Goal: Information Seeking & Learning: Learn about a topic

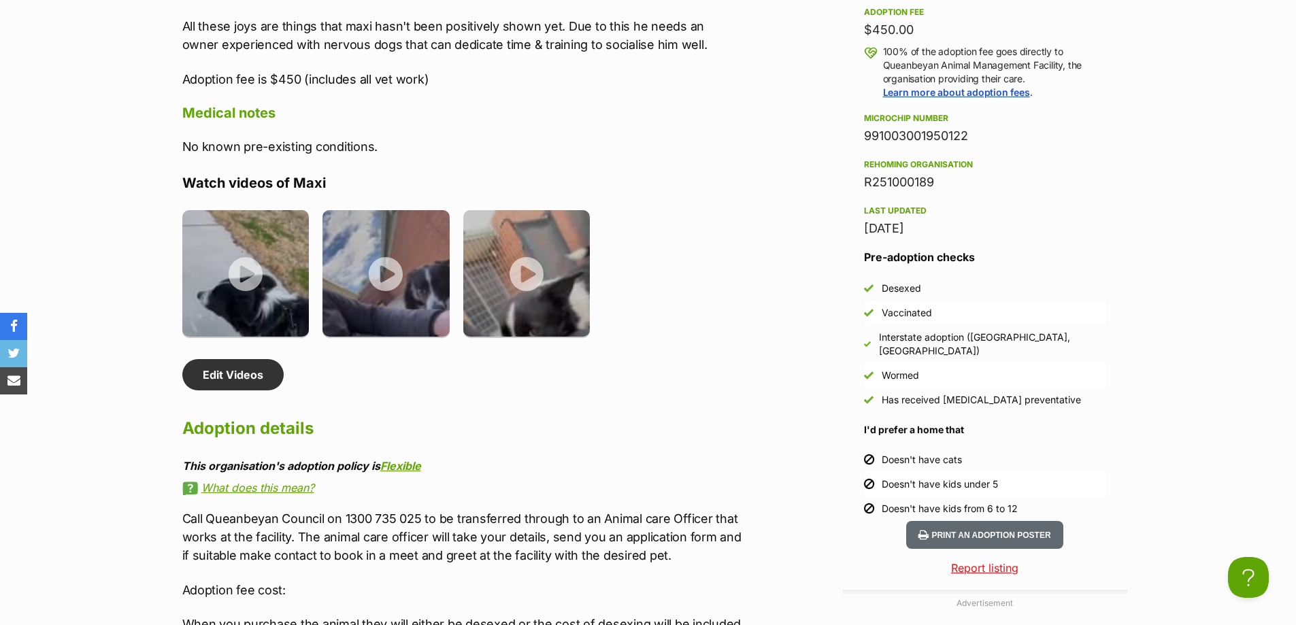
scroll to position [1429, 0]
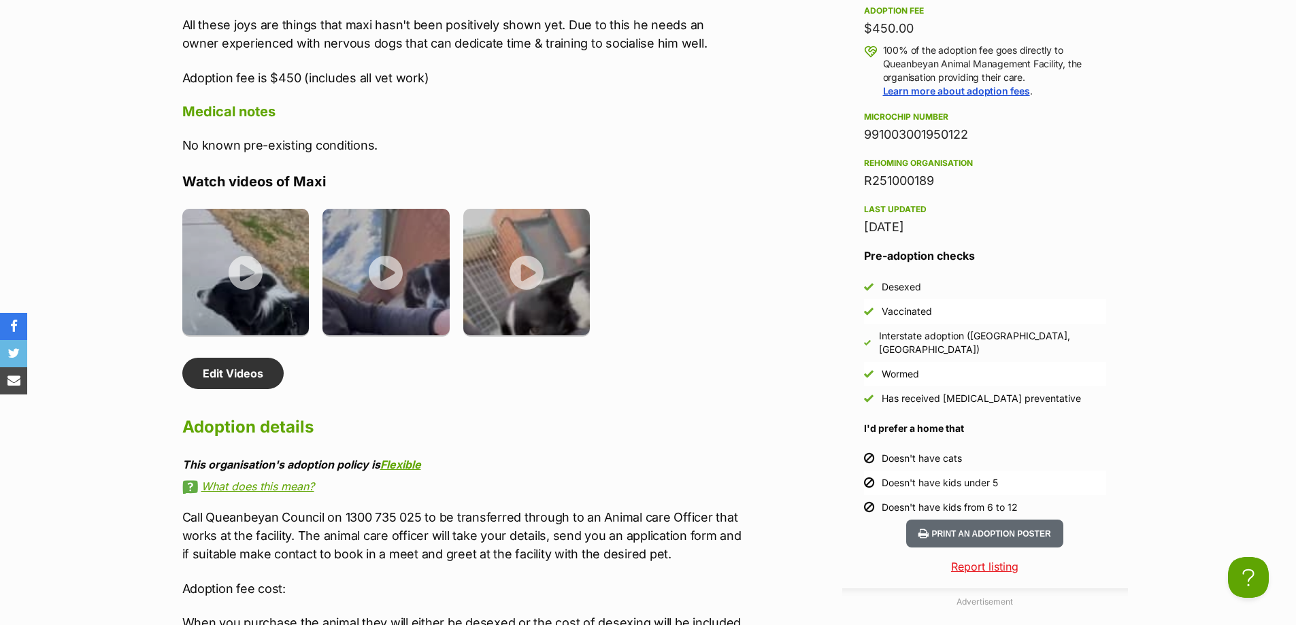
click at [606, 87] on div "About Maxi Meet [PERSON_NAME]! This shy guy needs a calm/patient home, he hasn'…" at bounding box center [463, 498] width 562 height 1451
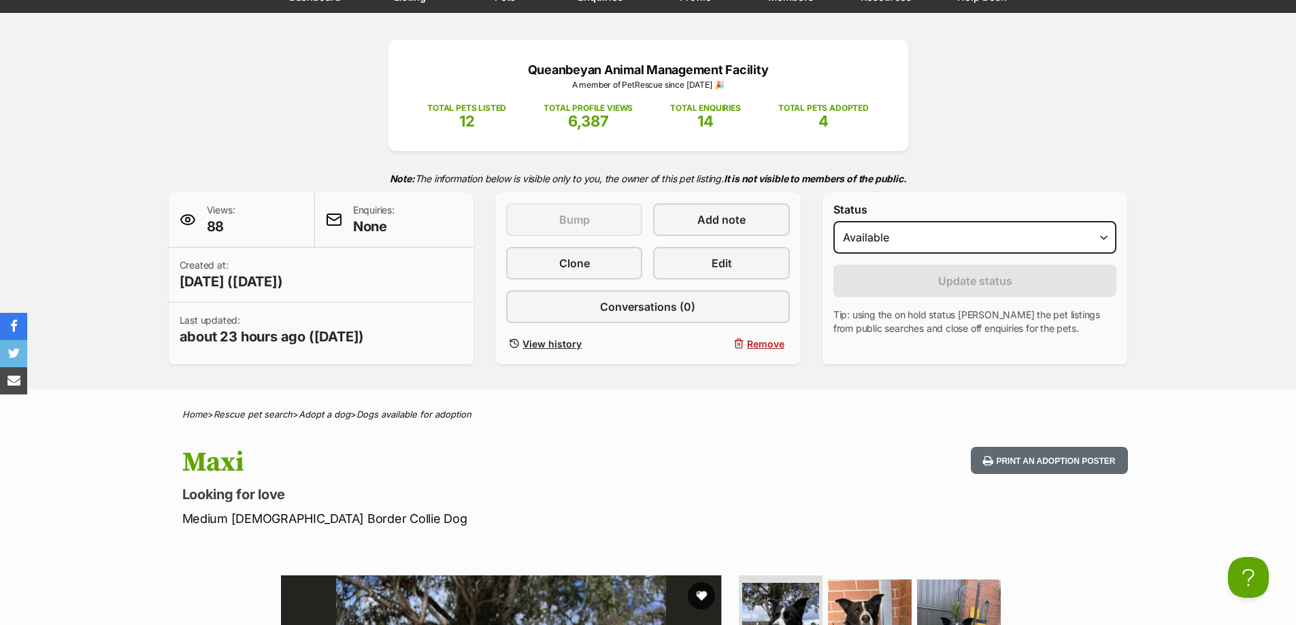
scroll to position [0, 0]
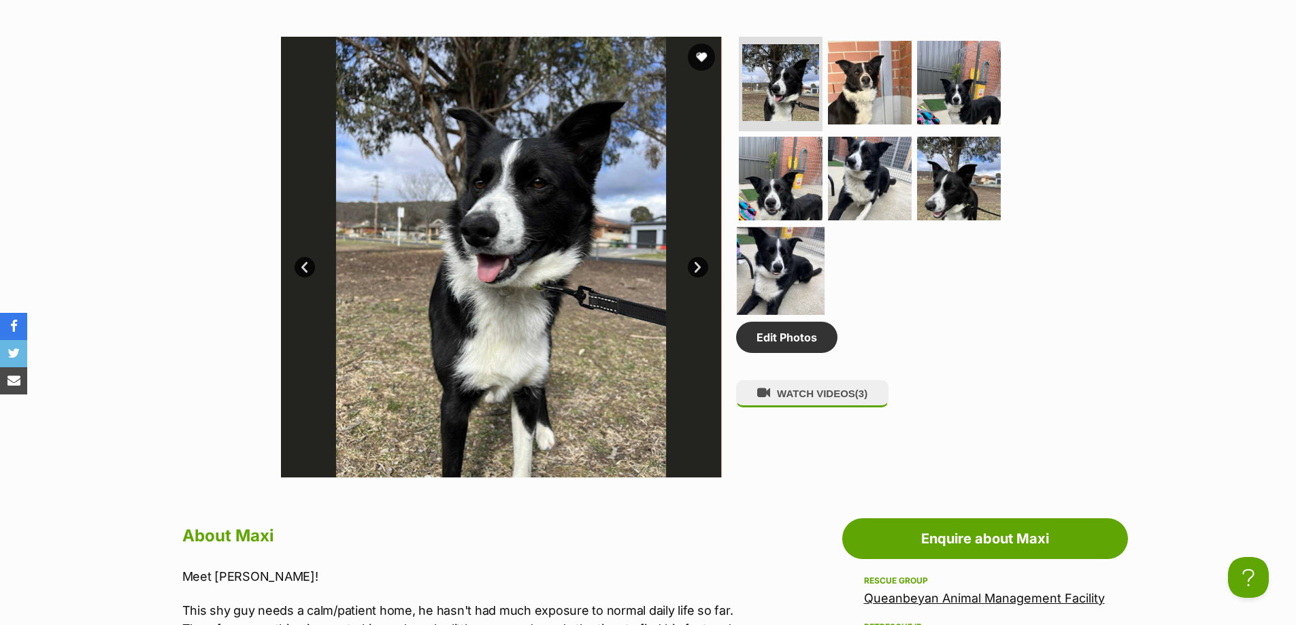
click at [797, 257] on img at bounding box center [781, 271] width 88 height 88
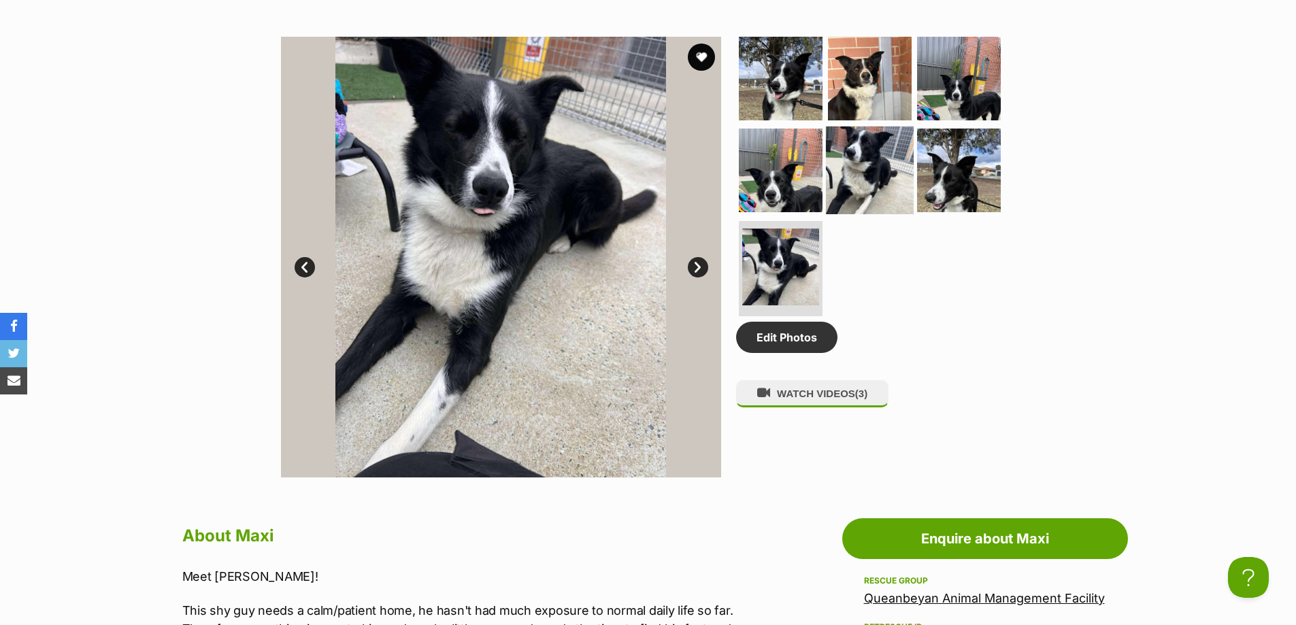
click at [868, 142] on img at bounding box center [870, 171] width 88 height 88
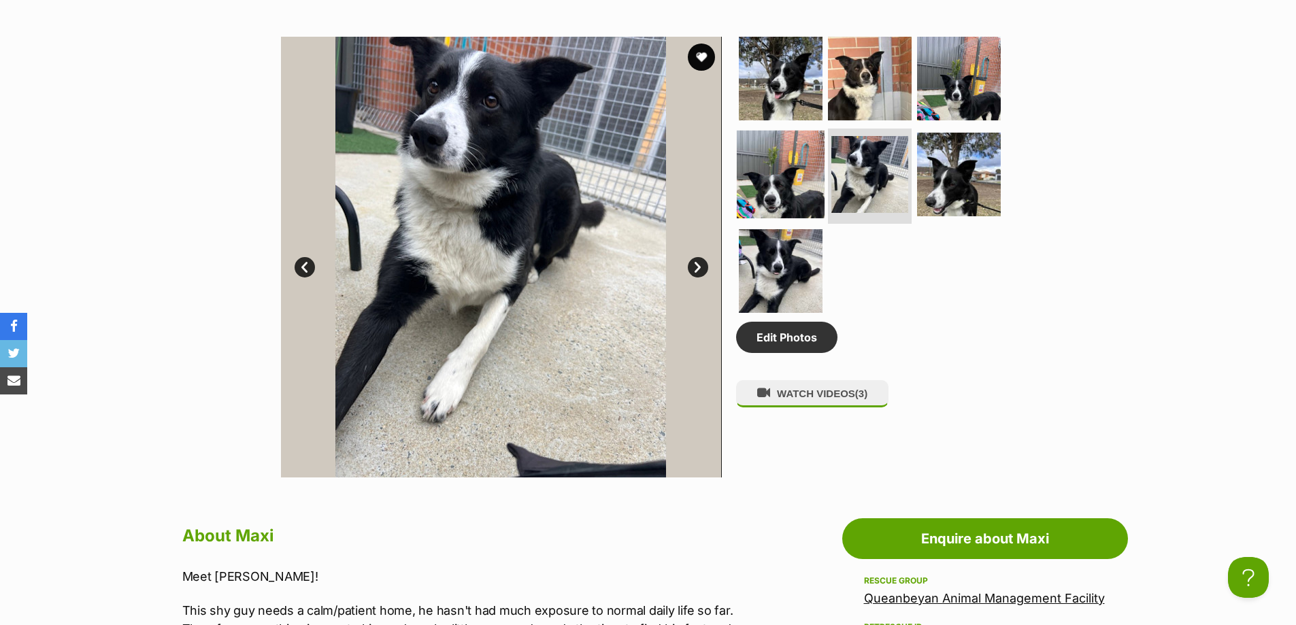
click at [772, 185] on img at bounding box center [781, 175] width 88 height 88
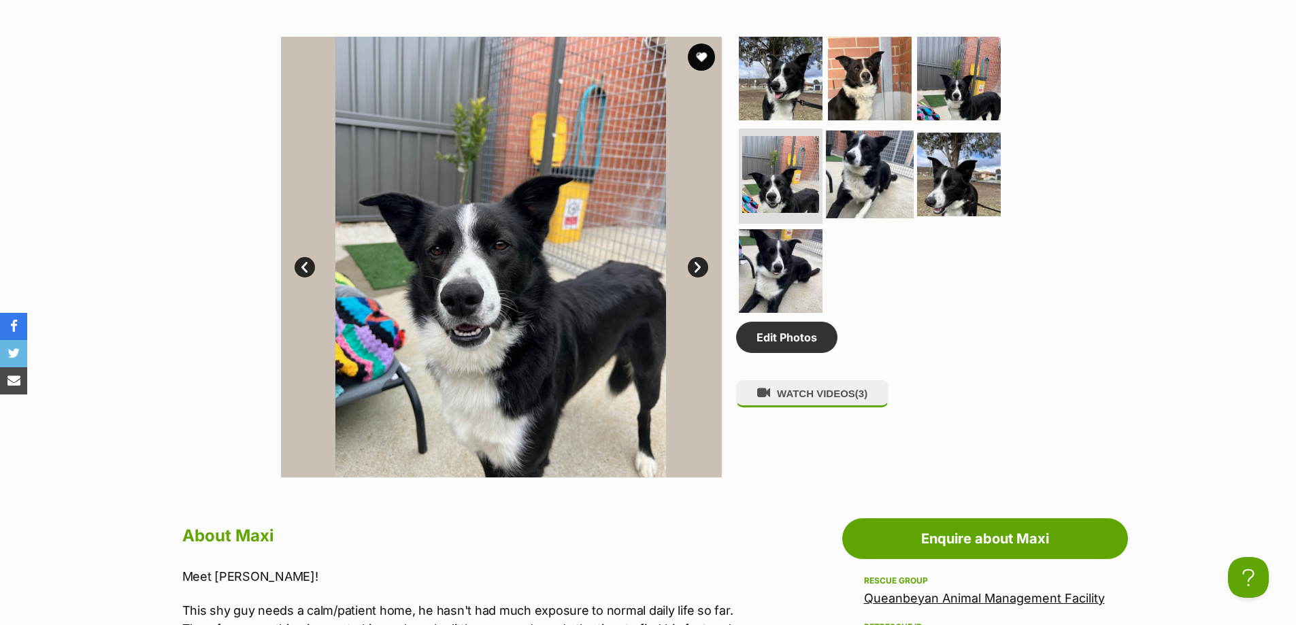
click at [878, 150] on img at bounding box center [870, 175] width 88 height 88
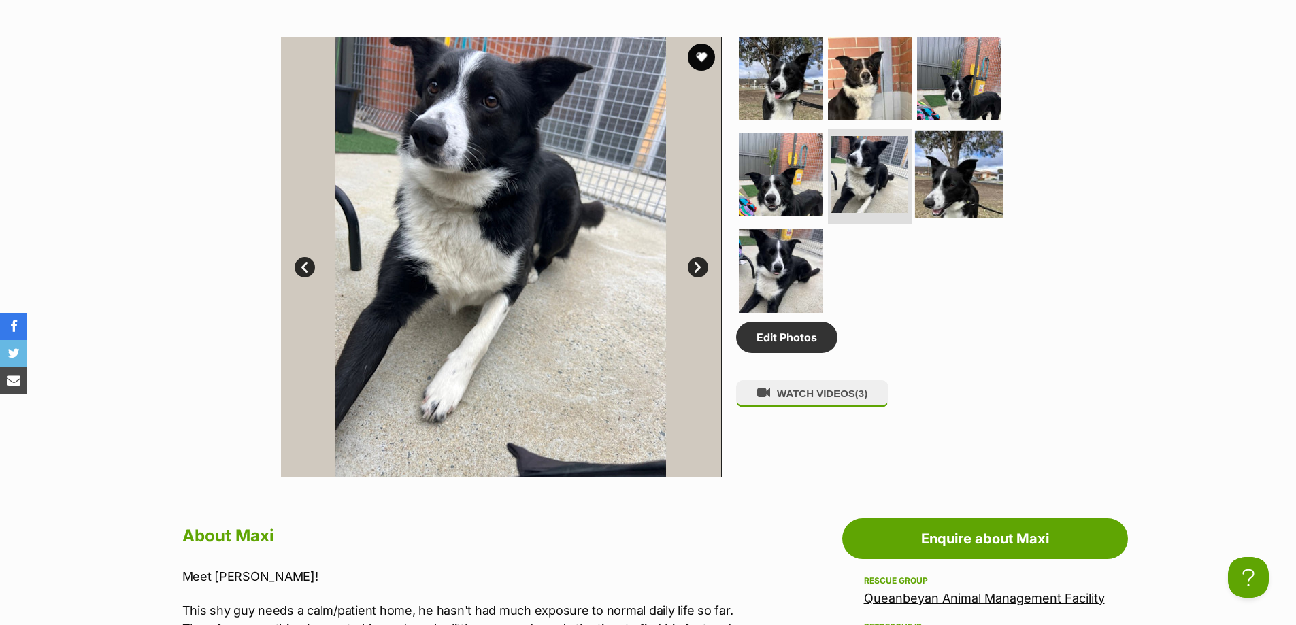
click at [948, 167] on img at bounding box center [959, 175] width 88 height 88
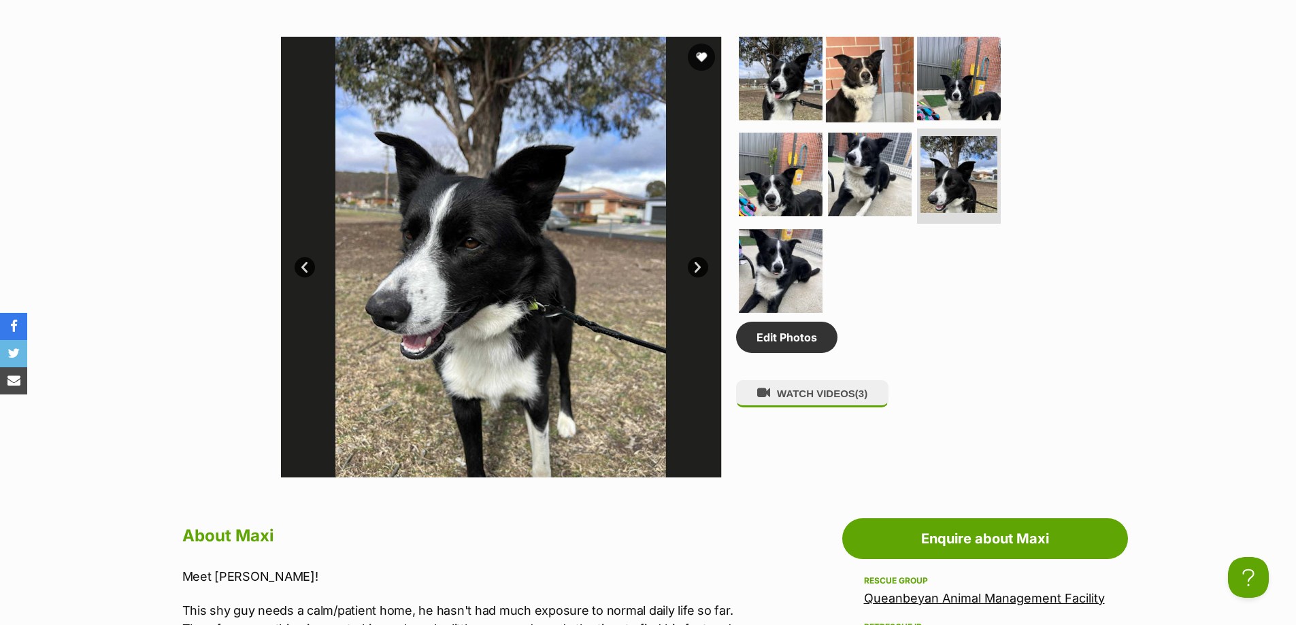
click at [861, 92] on img at bounding box center [870, 78] width 88 height 88
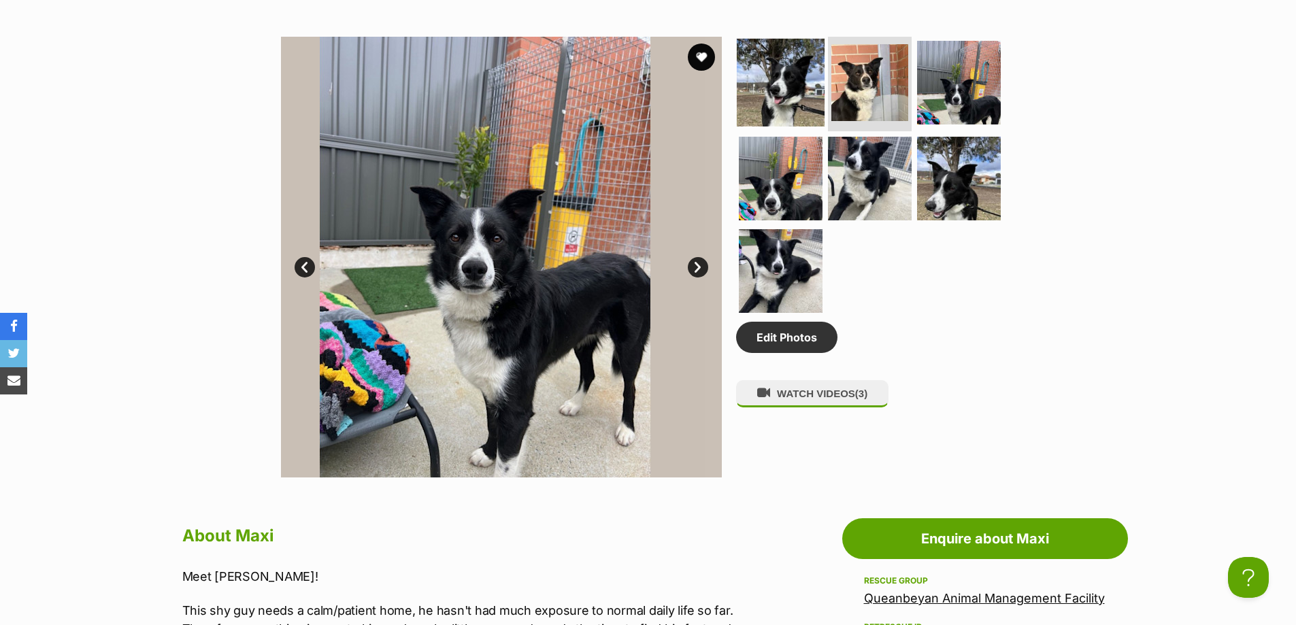
click at [773, 88] on img at bounding box center [781, 82] width 88 height 88
